Goal: Check status: Check status

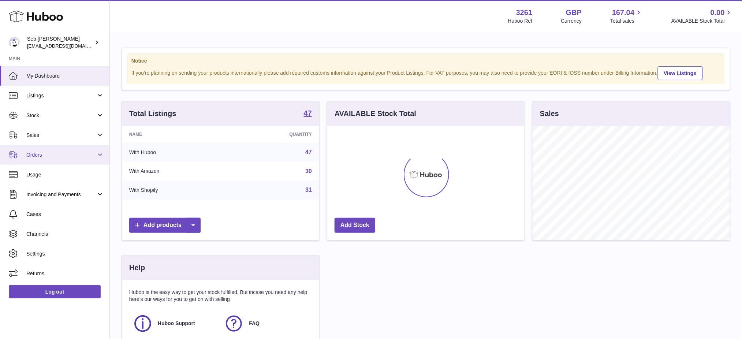
scroll to position [114, 197]
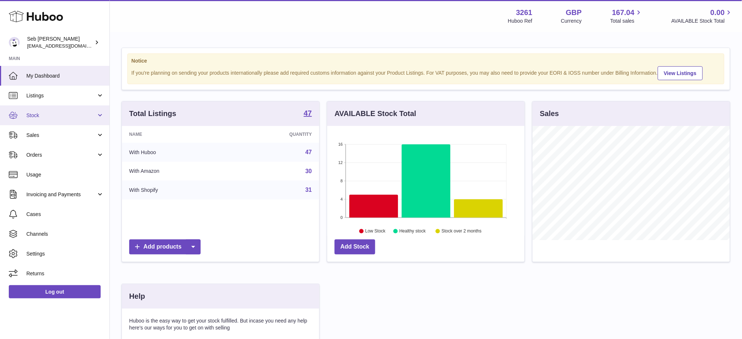
click at [42, 116] on span "Stock" at bounding box center [61, 115] width 70 height 7
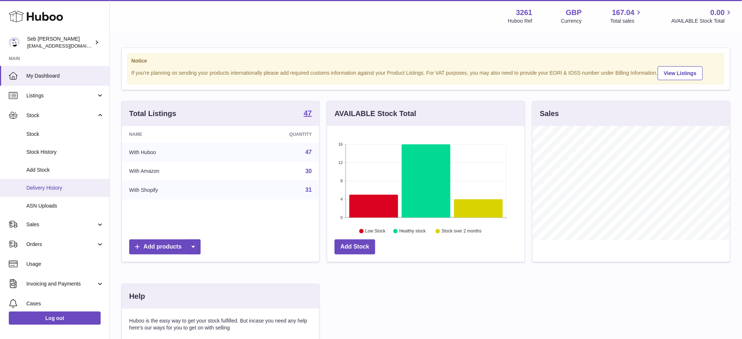
click at [48, 186] on span "Delivery History" at bounding box center [65, 187] width 78 height 7
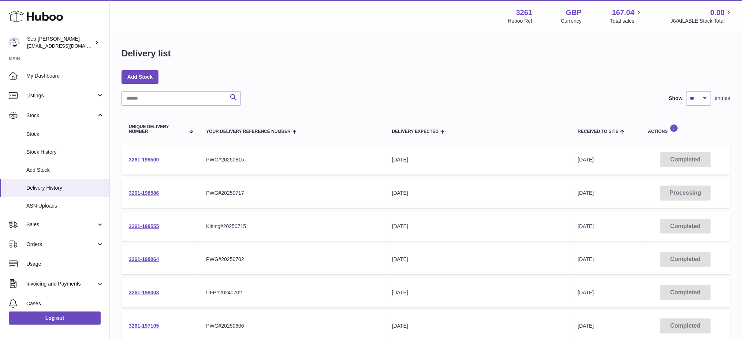
click at [147, 158] on link "3261-199500" at bounding box center [144, 160] width 30 height 6
drag, startPoint x: 164, startPoint y: 158, endPoint x: 126, endPoint y: 158, distance: 38.8
click at [126, 158] on td "3261-199500" at bounding box center [159, 160] width 76 height 30
copy link "3261-199500"
click at [40, 115] on span "Stock" at bounding box center [61, 115] width 70 height 7
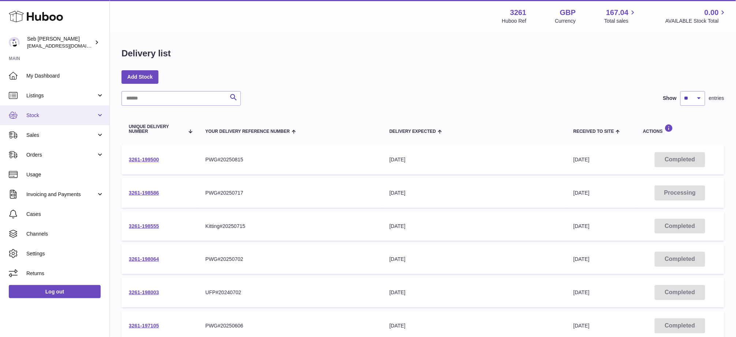
click at [40, 112] on span "Stock" at bounding box center [61, 115] width 70 height 7
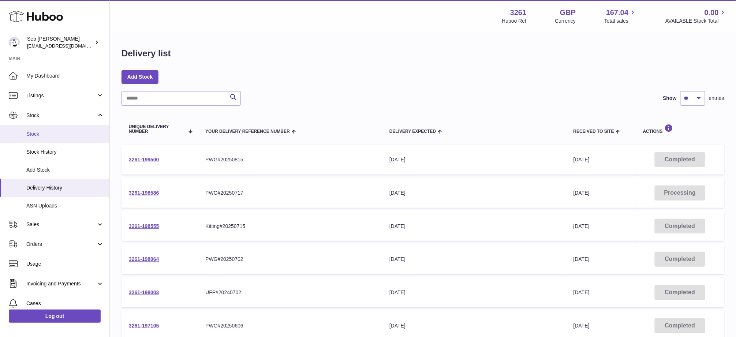
click at [43, 136] on span "Stock" at bounding box center [65, 134] width 78 height 7
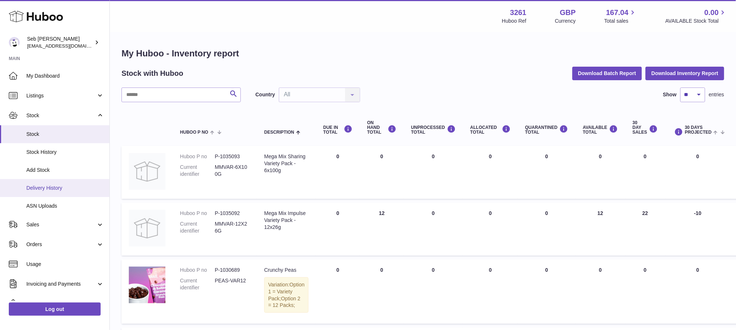
click at [48, 186] on span "Delivery History" at bounding box center [65, 187] width 78 height 7
click at [165, 90] on input "text" at bounding box center [180, 94] width 119 height 15
paste input "******"
type input "******"
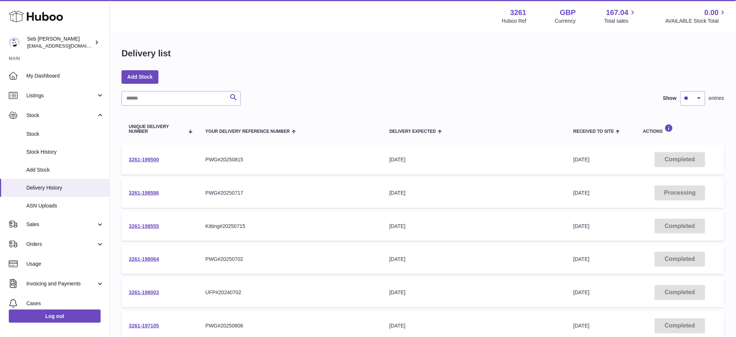
drag, startPoint x: 182, startPoint y: 157, endPoint x: 124, endPoint y: 160, distance: 57.9
click at [124, 160] on td "3261-199500" at bounding box center [159, 160] width 76 height 30
copy link "3261-199500"
click at [564, 58] on div "Delivery list" at bounding box center [422, 55] width 603 height 15
